Goal: Task Accomplishment & Management: Complete application form

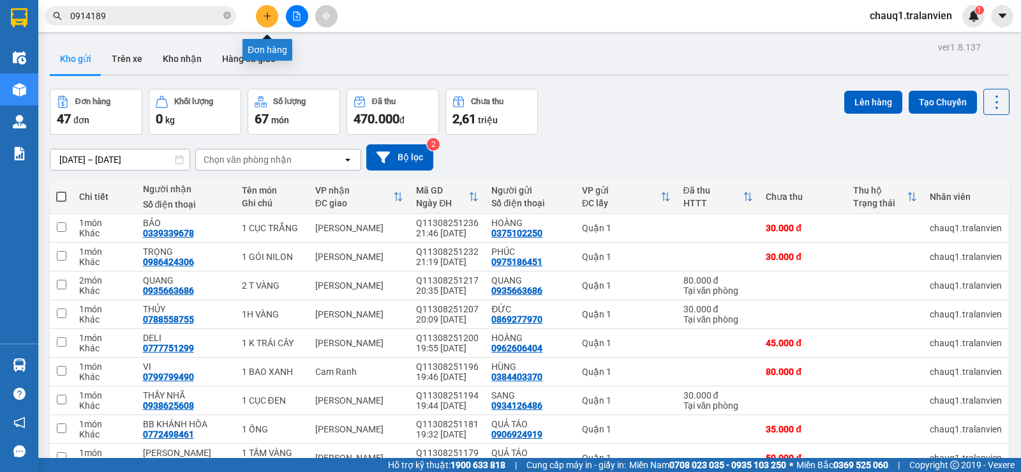
click at [264, 12] on icon "plus" at bounding box center [267, 15] width 9 height 9
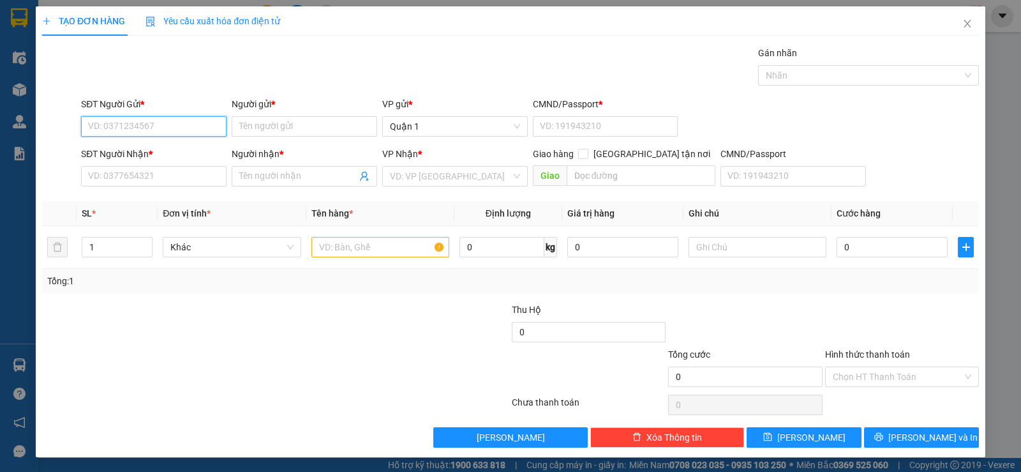
drag, startPoint x: 184, startPoint y: 128, endPoint x: 191, endPoint y: 124, distance: 8.0
click at [184, 128] on input "SĐT Người Gửi *" at bounding box center [154, 126] width 146 height 20
type input "0"
type input "0368532560"
click at [160, 156] on div "0368532560 - DIỄM" at bounding box center [152, 152] width 129 height 14
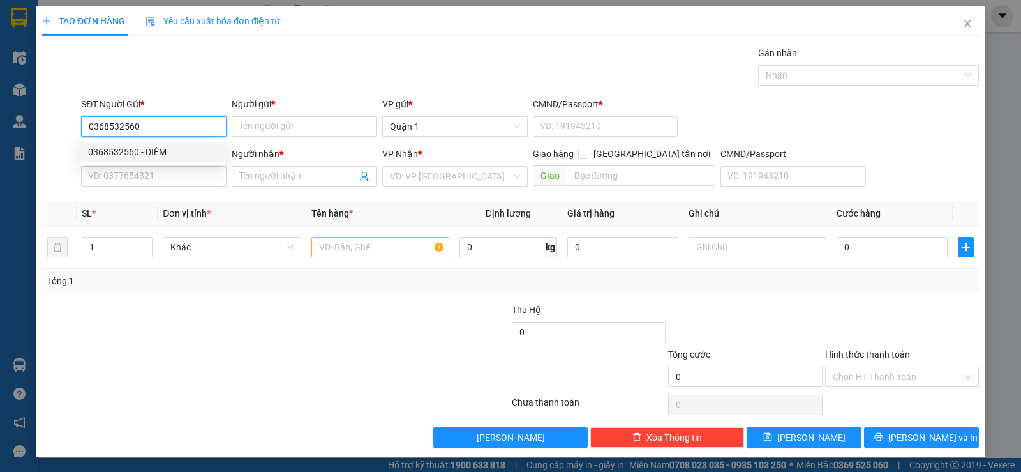
type input "DIỄM"
type input "1"
type input "0931290395"
type input "QUỲNH"
type input "0368532560"
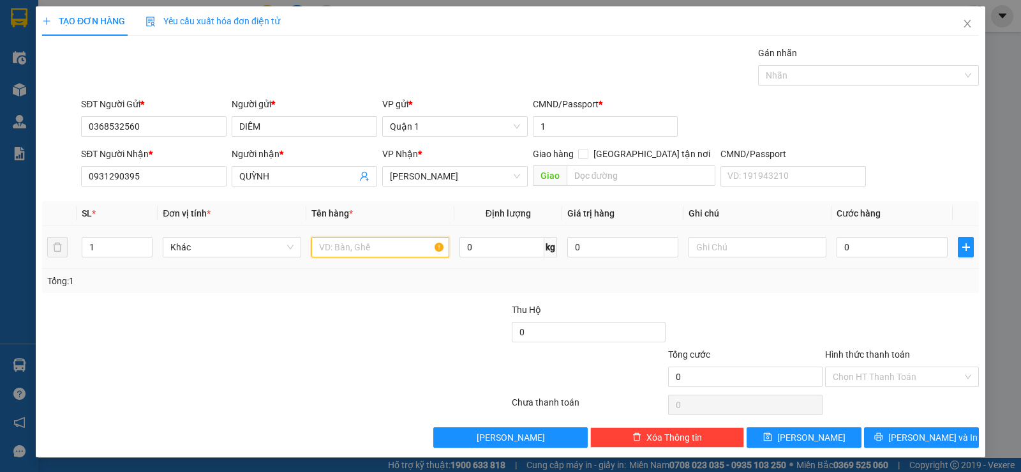
drag, startPoint x: 343, startPoint y: 251, endPoint x: 324, endPoint y: 234, distance: 26.2
click at [344, 250] on input "text" at bounding box center [380, 247] width 138 height 20
type input "1 BỊCH ĐỎ"
drag, startPoint x: 850, startPoint y: 249, endPoint x: 836, endPoint y: 244, distance: 14.3
click at [848, 250] on input "0" at bounding box center [892, 247] width 111 height 20
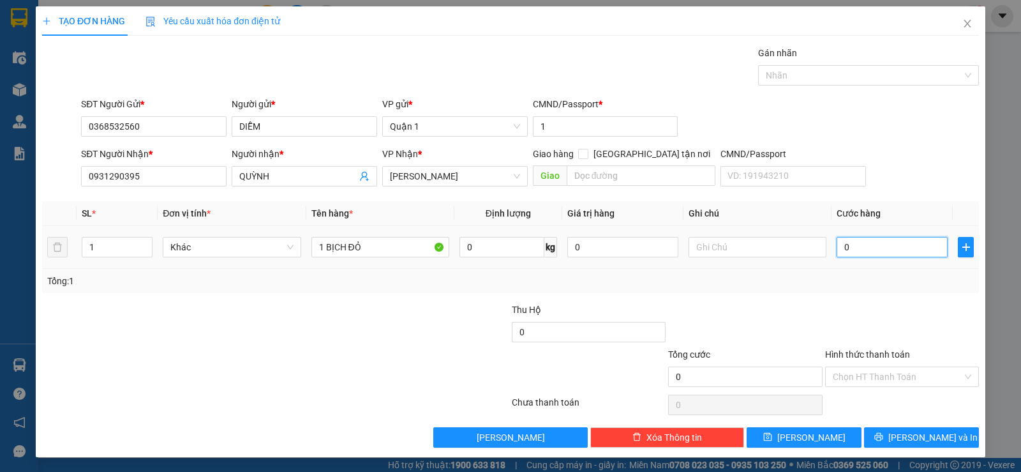
type input "3"
type input "30"
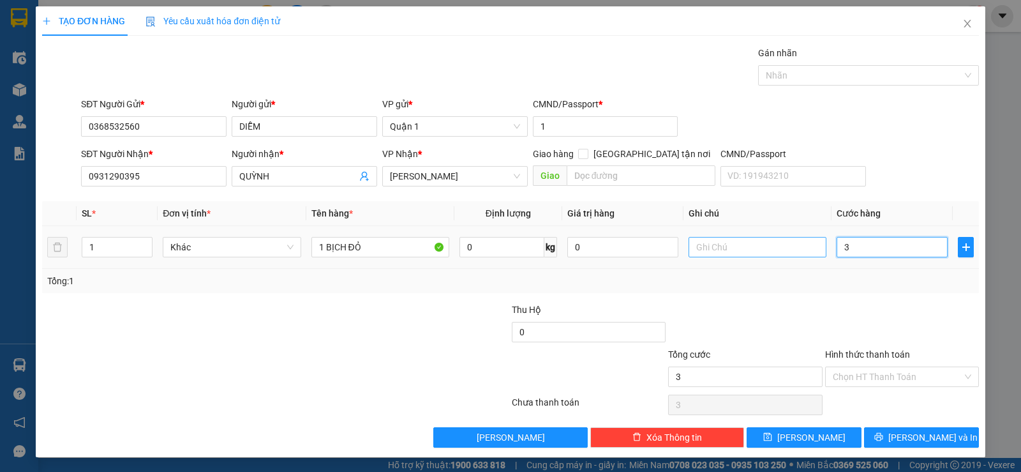
type input "30"
type input "30.000"
click at [922, 294] on div "Transit Pickup Surcharge Ids Transit Deliver Surcharge Ids Transit Deliver Surc…" at bounding box center [510, 246] width 937 height 401
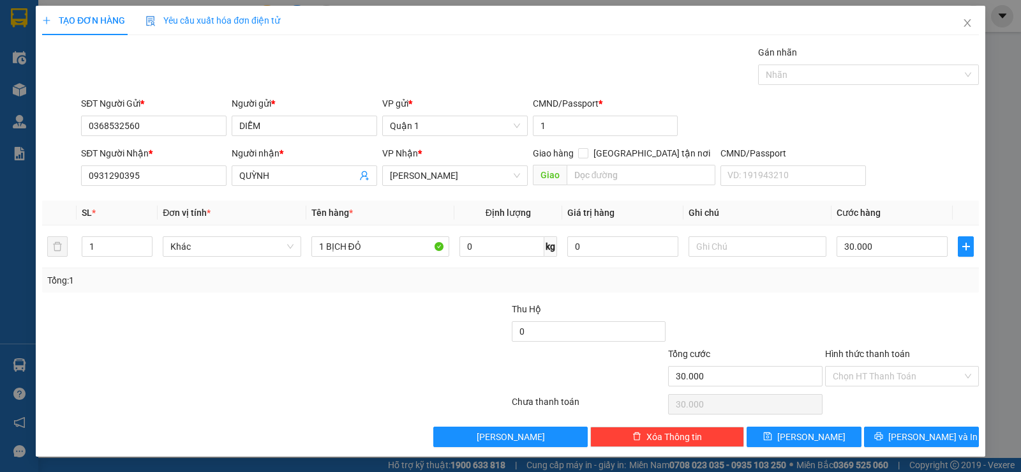
click at [844, 311] on div at bounding box center [902, 324] width 156 height 45
click at [894, 377] on input "Hình thức thanh toán" at bounding box center [898, 375] width 130 height 19
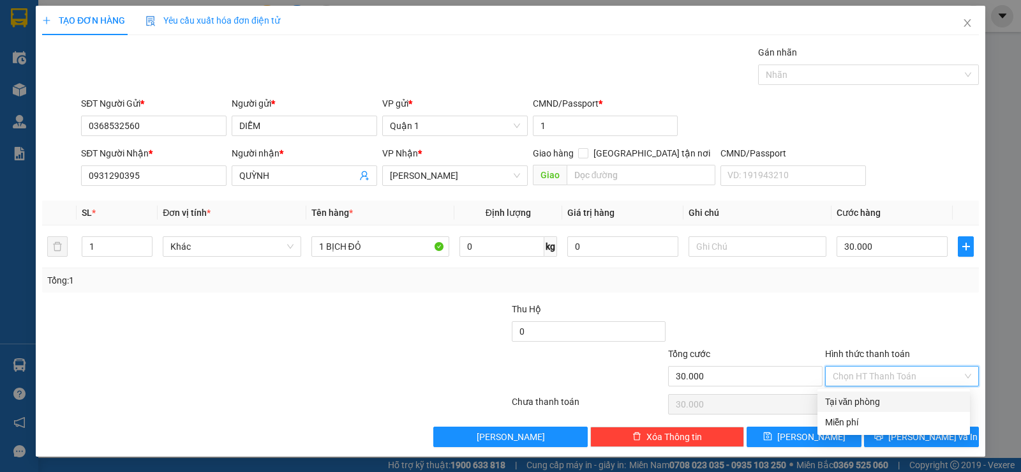
click at [885, 399] on div "Tại văn phòng" at bounding box center [893, 401] width 137 height 14
type input "0"
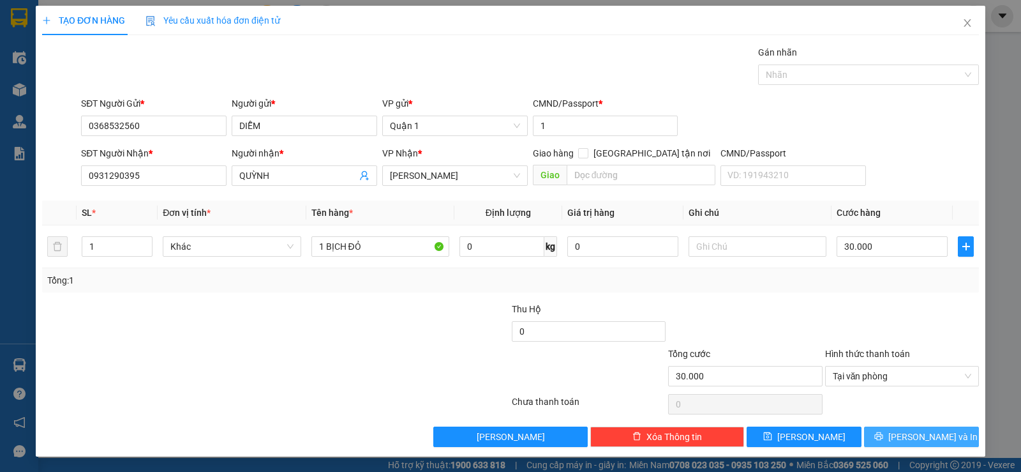
click at [910, 439] on span "[PERSON_NAME] và In" at bounding box center [933, 437] width 89 height 14
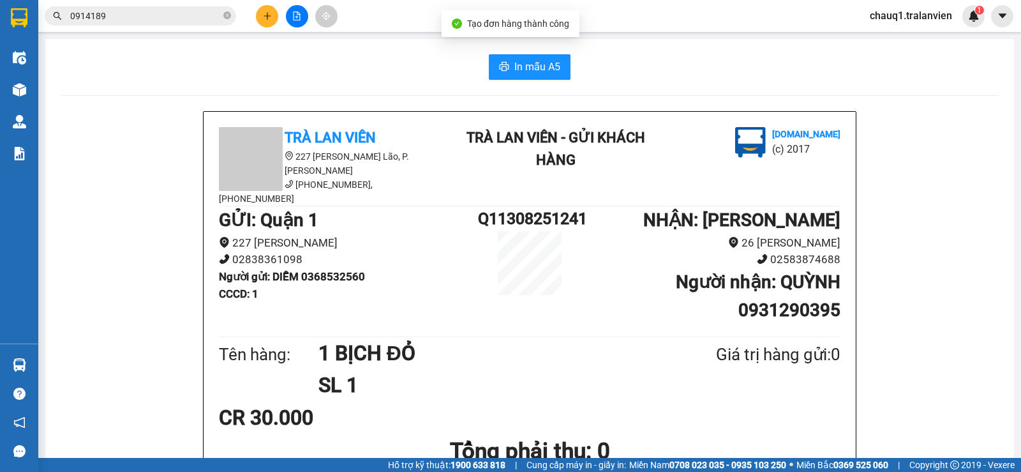
click at [499, 62] on icon "printer" at bounding box center [504, 66] width 10 height 10
click at [652, 95] on div at bounding box center [530, 95] width 938 height 1
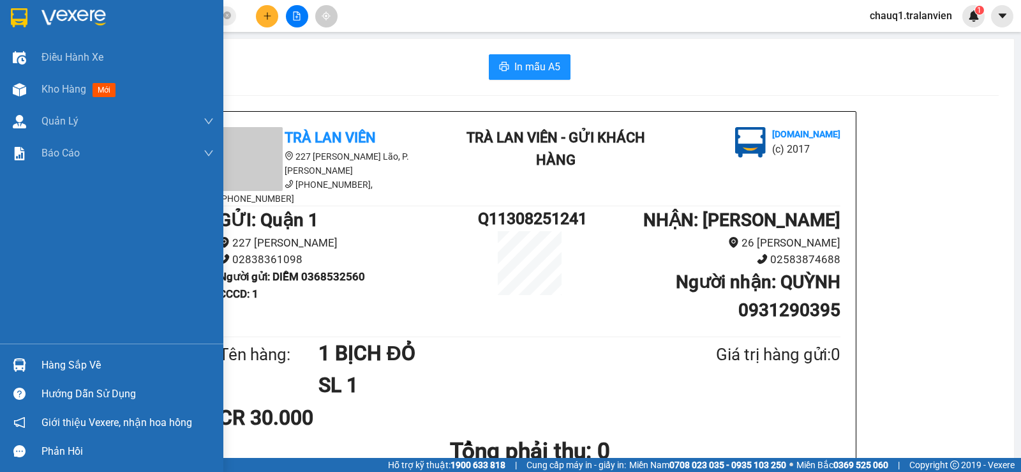
click at [25, 26] on img at bounding box center [19, 17] width 17 height 19
